Goal: Information Seeking & Learning: Check status

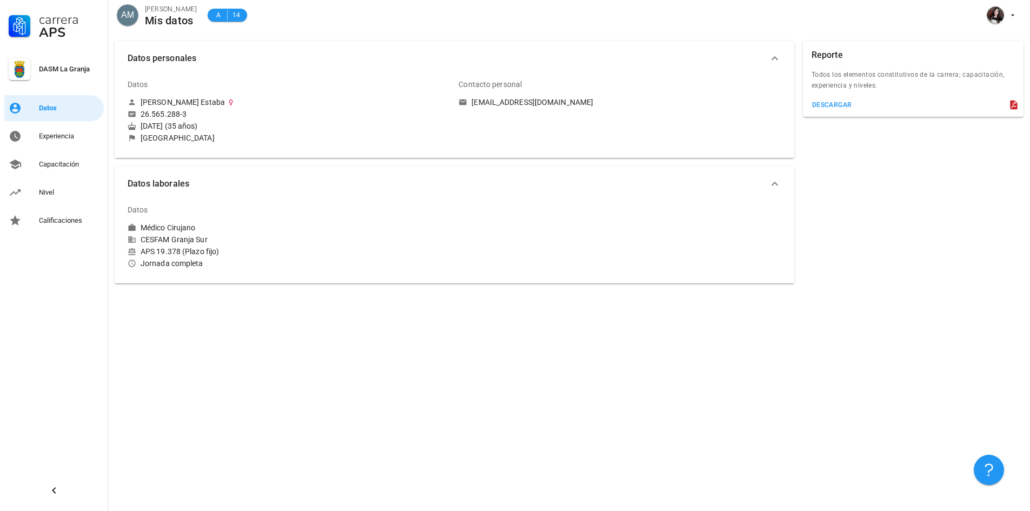
click at [64, 69] on div "DASM La Granja" at bounding box center [69, 69] width 61 height 9
click at [64, 138] on div "Experiencia" at bounding box center [69, 136] width 61 height 9
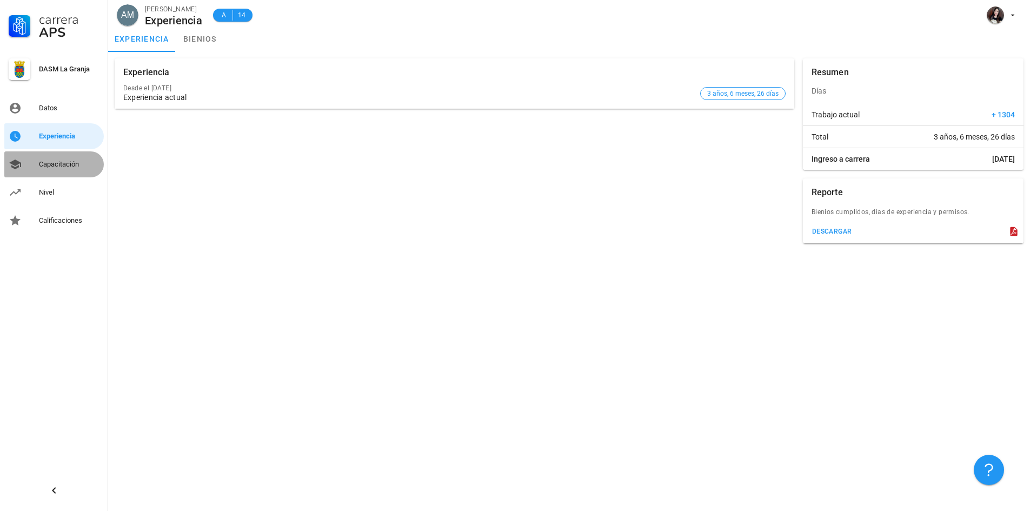
click at [76, 164] on div "Capacitación" at bounding box center [69, 164] width 61 height 9
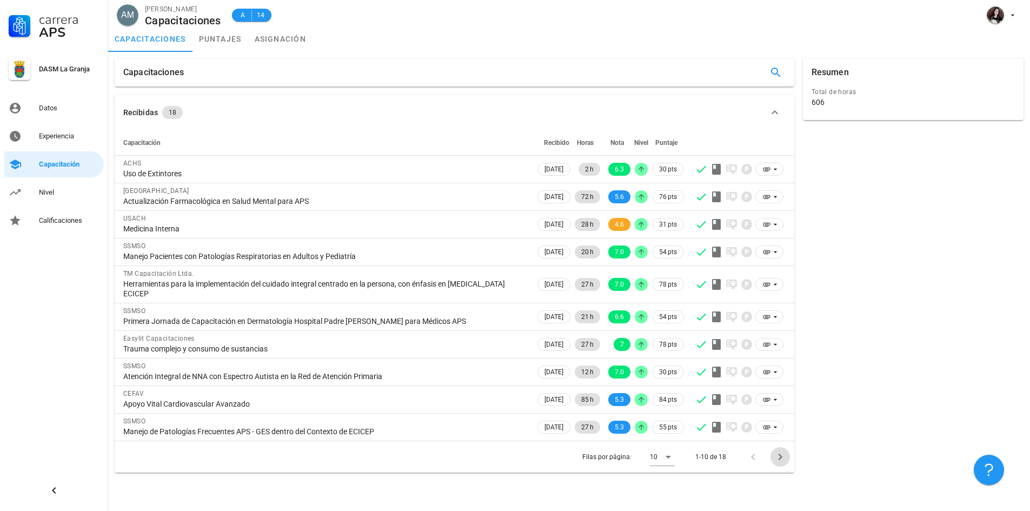
click at [783, 457] on icon "Página siguiente" at bounding box center [780, 456] width 13 height 13
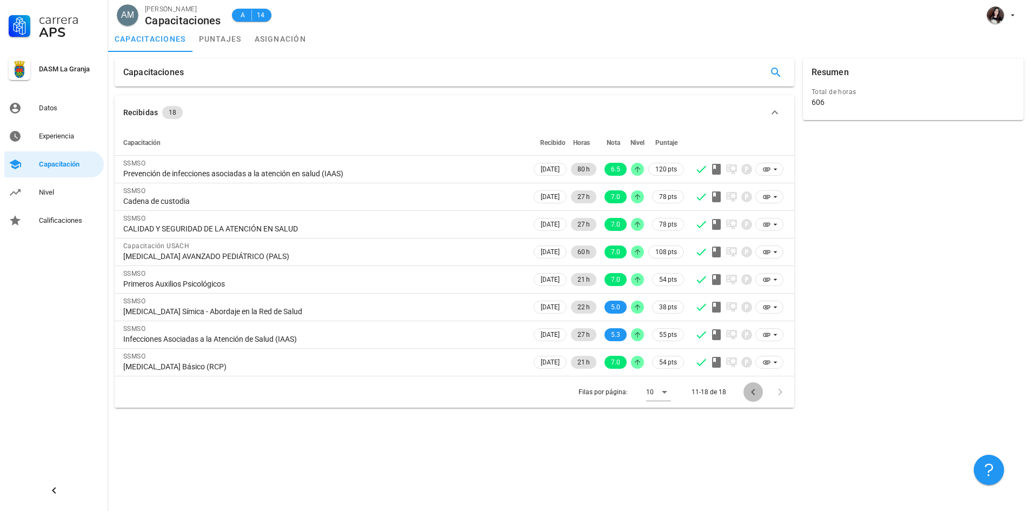
click at [754, 391] on icon "Página anterior" at bounding box center [753, 391] width 13 height 13
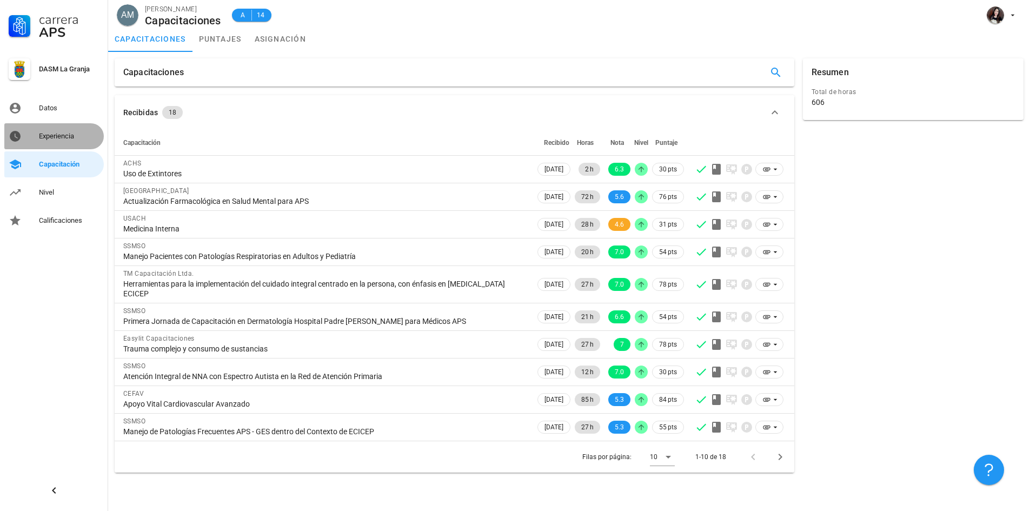
click at [63, 145] on link "Experiencia" at bounding box center [53, 136] width 99 height 26
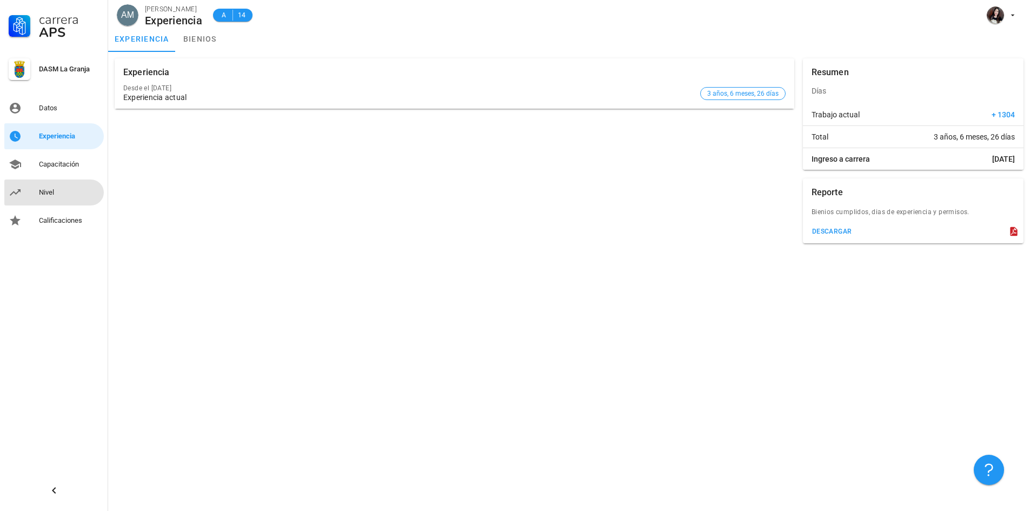
click at [66, 194] on div "Nivel" at bounding box center [69, 192] width 61 height 9
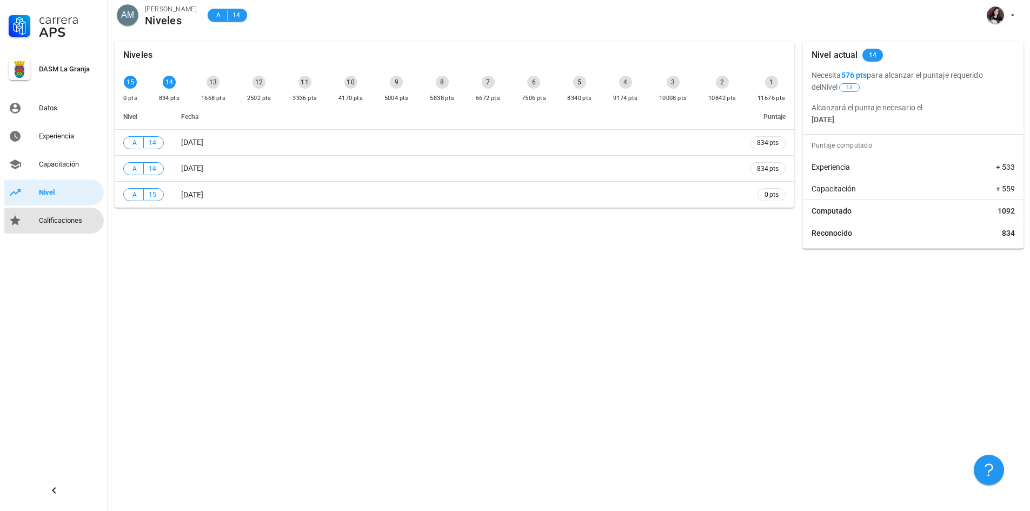
click at [56, 221] on div "Calificaciones" at bounding box center [69, 220] width 61 height 9
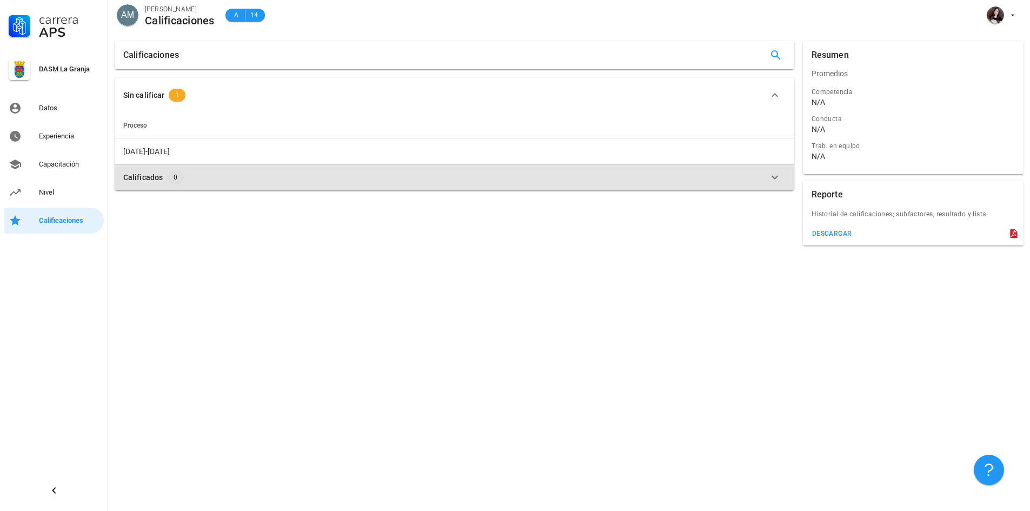
click at [139, 178] on div "Calificados" at bounding box center [142, 177] width 39 height 12
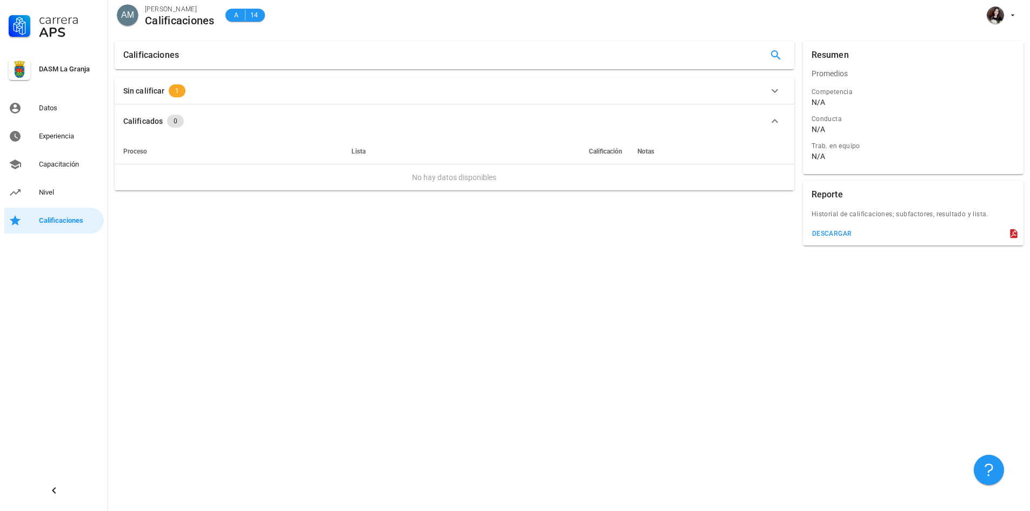
click at [69, 122] on div "Carrera APS DASM La Granja Datos Experiencia Capacitación Nivel Calificaciones" at bounding box center [54, 117] width 108 height 234
click at [64, 106] on div "Datos" at bounding box center [69, 108] width 61 height 9
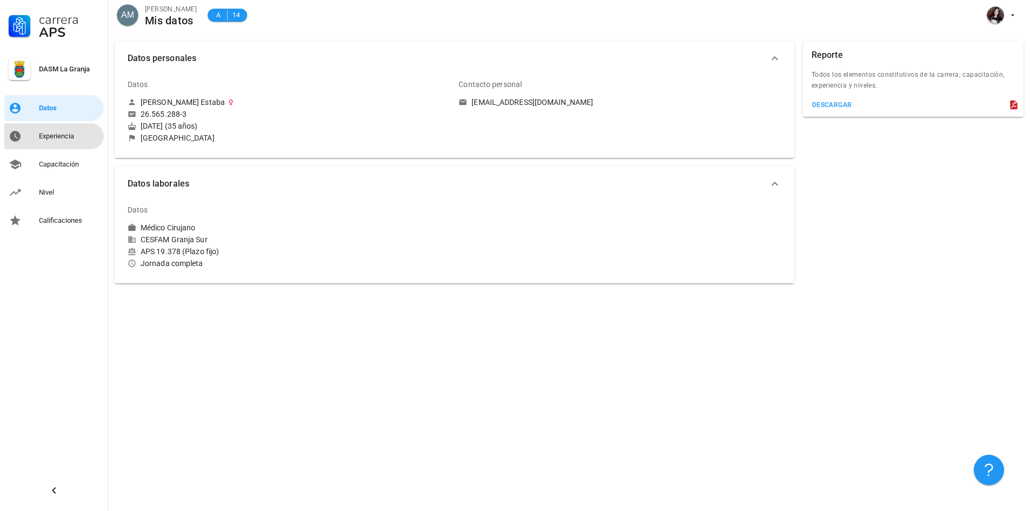
click at [66, 135] on div "Experiencia" at bounding box center [69, 136] width 61 height 9
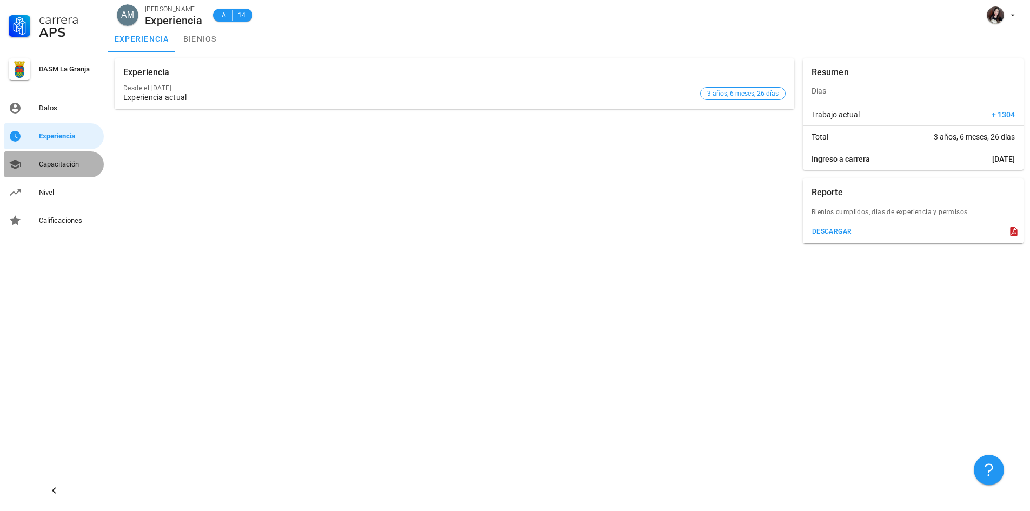
click at [67, 164] on div "Capacitación" at bounding box center [69, 164] width 61 height 9
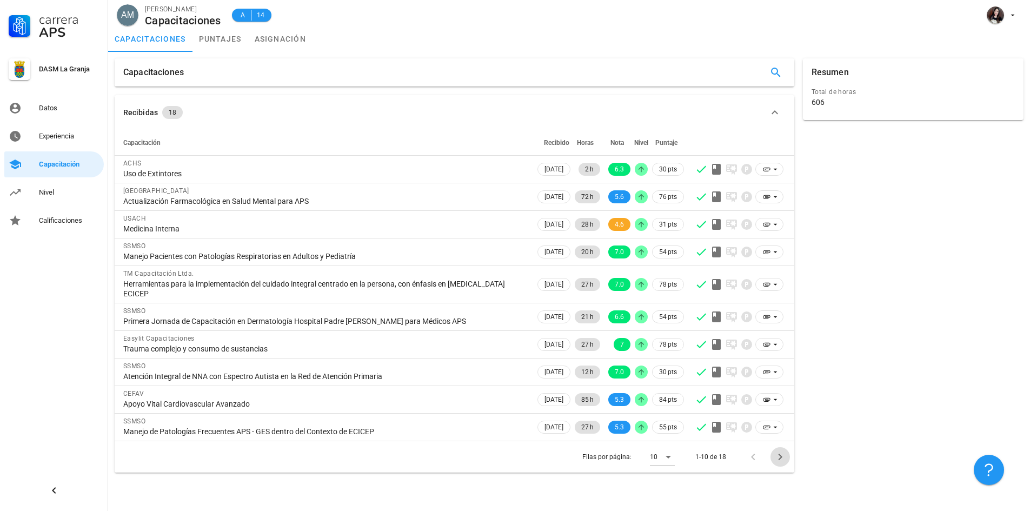
click at [781, 456] on icon "Página siguiente" at bounding box center [780, 457] width 4 height 6
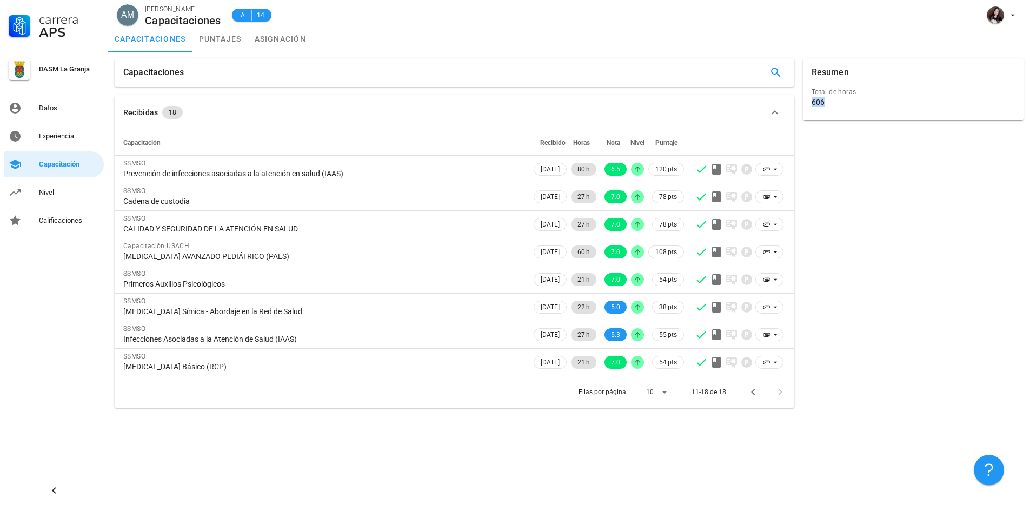
drag, startPoint x: 830, startPoint y: 101, endPoint x: 808, endPoint y: 102, distance: 22.7
click at [808, 102] on div "Total de horas 606" at bounding box center [913, 102] width 225 height 36
click at [218, 38] on link "puntajes" at bounding box center [220, 39] width 56 height 26
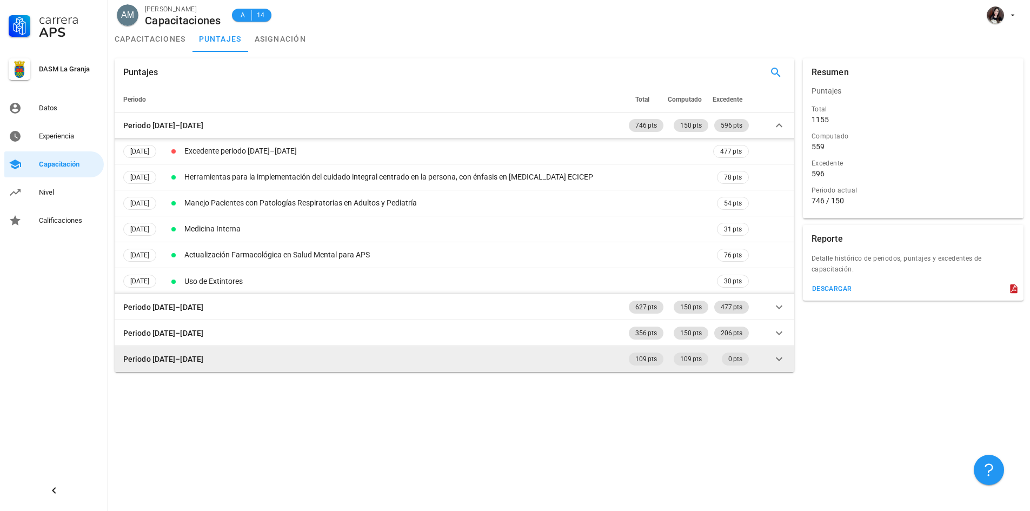
click at [169, 361] on div "Periodo [DATE]–[DATE]" at bounding box center [163, 359] width 80 height 12
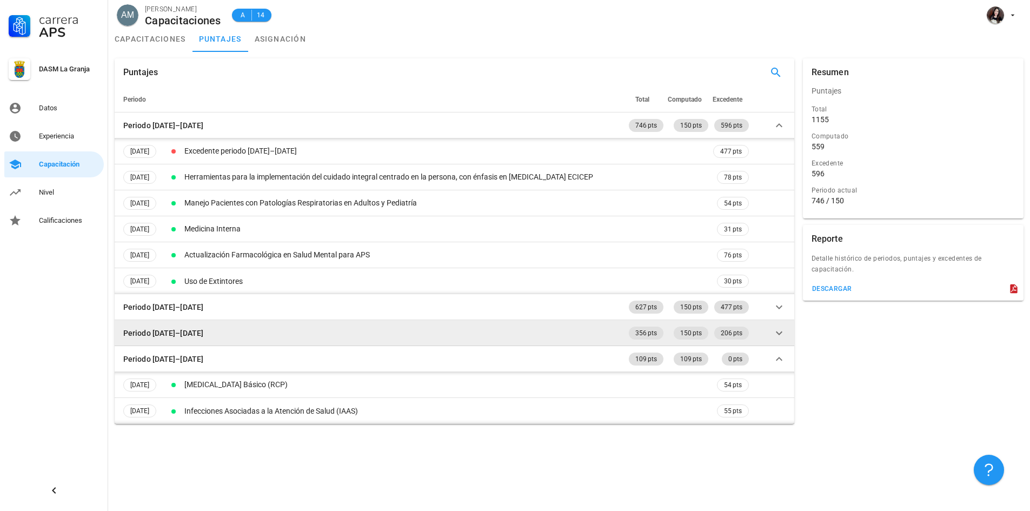
click at [781, 331] on icon at bounding box center [779, 333] width 6 height 4
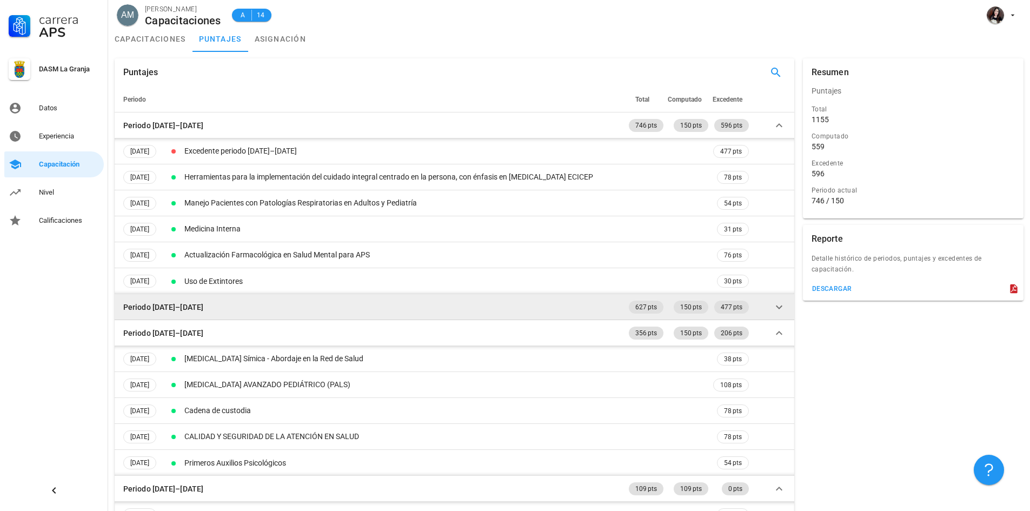
click at [776, 309] on icon at bounding box center [779, 307] width 13 height 13
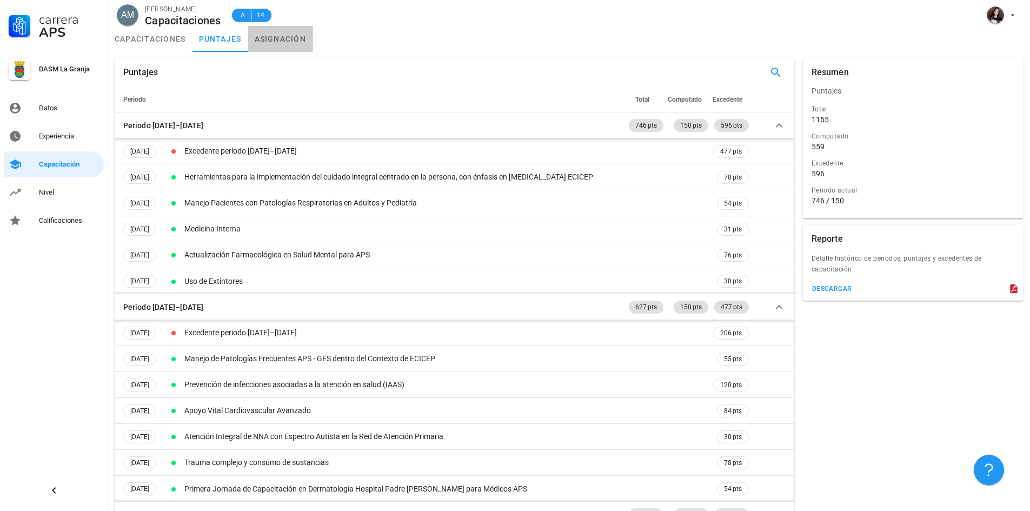
click at [288, 39] on link "asignación" at bounding box center [280, 39] width 65 height 26
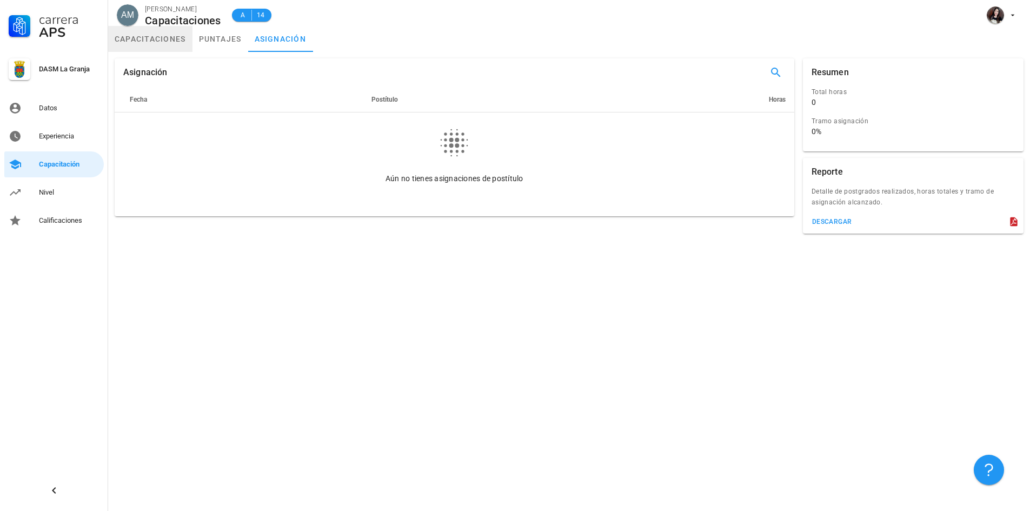
click at [146, 37] on link "capacitaciones" at bounding box center [150, 39] width 84 height 26
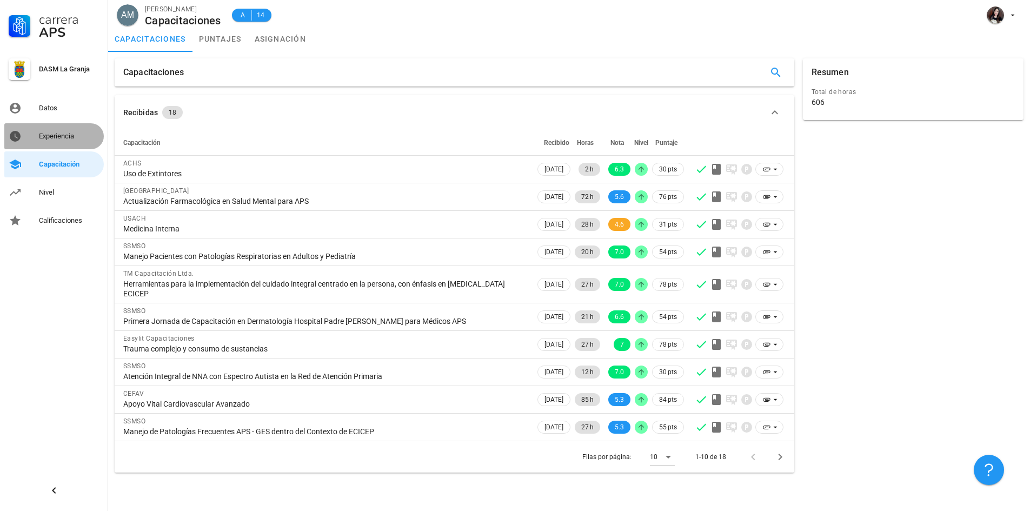
click at [66, 128] on div "Experiencia" at bounding box center [69, 136] width 61 height 17
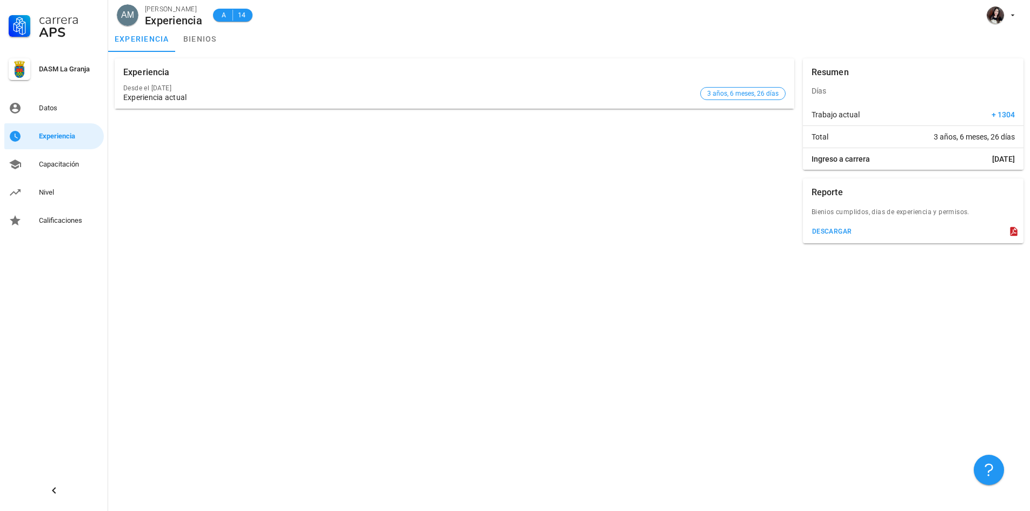
click at [530, 103] on div "Desde el [DATE] Experiencia actual" at bounding box center [409, 93] width 573 height 31
drag, startPoint x: 409, startPoint y: 100, endPoint x: 208, endPoint y: 106, distance: 200.7
click at [407, 100] on div "Experiencia actual" at bounding box center [409, 97] width 573 height 9
click at [202, 107] on div "Desde el [DATE] Experiencia actual" at bounding box center [409, 93] width 573 height 31
click at [53, 166] on div "Capacitación" at bounding box center [69, 164] width 61 height 9
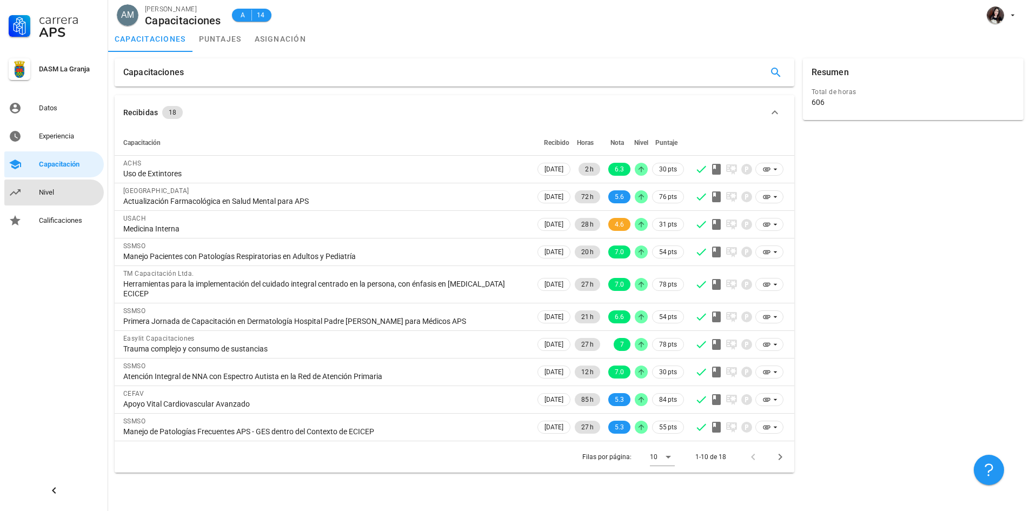
click at [56, 195] on div "Nivel" at bounding box center [69, 192] width 61 height 9
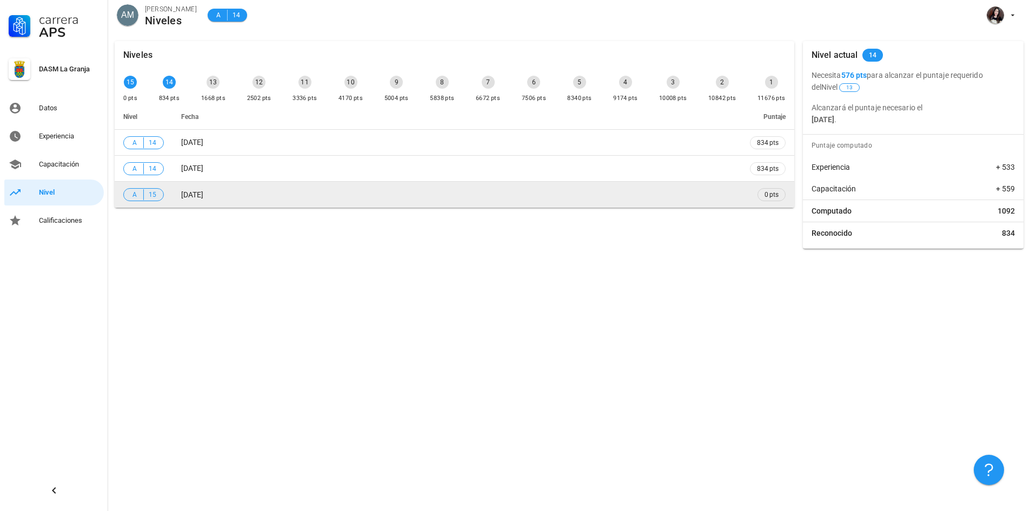
click at [146, 196] on div "A 15" at bounding box center [143, 194] width 26 height 11
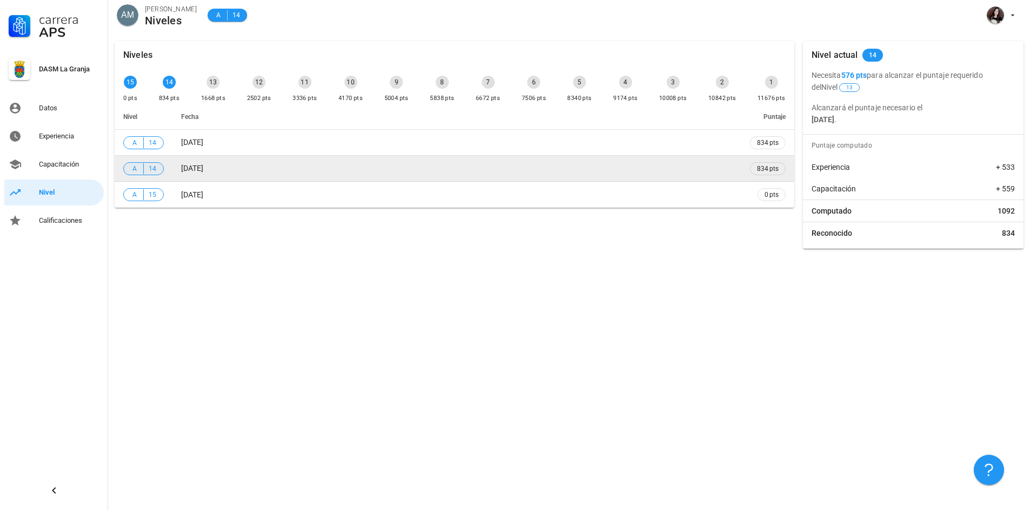
click at [150, 169] on span "14" at bounding box center [152, 168] width 9 height 11
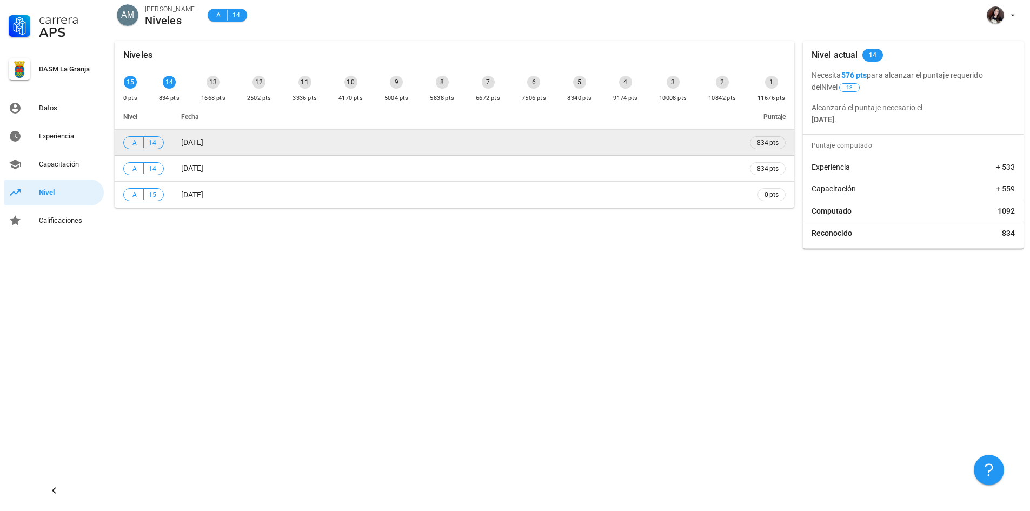
click at [147, 132] on td "A 14" at bounding box center [144, 143] width 58 height 26
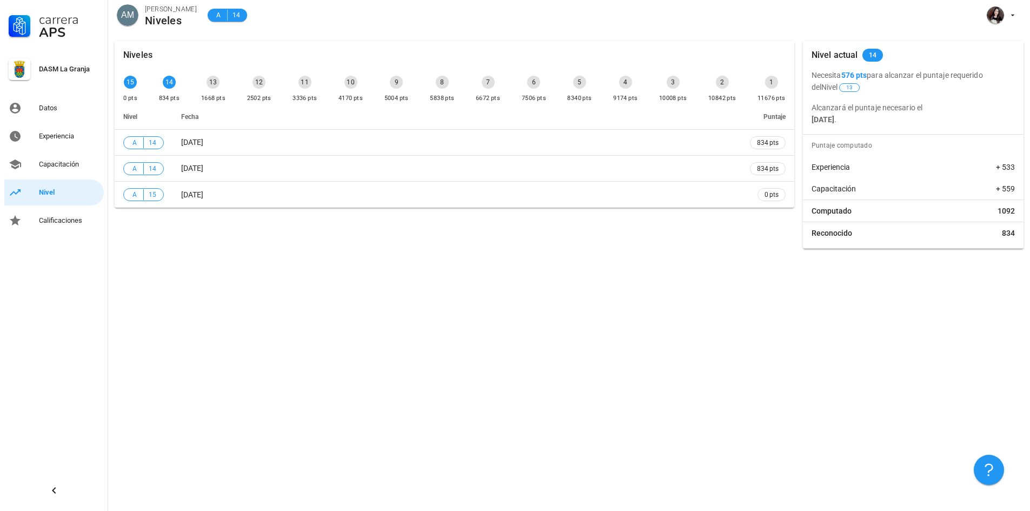
click at [213, 78] on div "13" at bounding box center [213, 82] width 13 height 13
click at [210, 86] on div "13" at bounding box center [213, 82] width 13 height 13
click at [216, 78] on div "13" at bounding box center [213, 82] width 13 height 13
click at [257, 84] on div "12" at bounding box center [258, 82] width 13 height 13
